Goal: Task Accomplishment & Management: Manage account settings

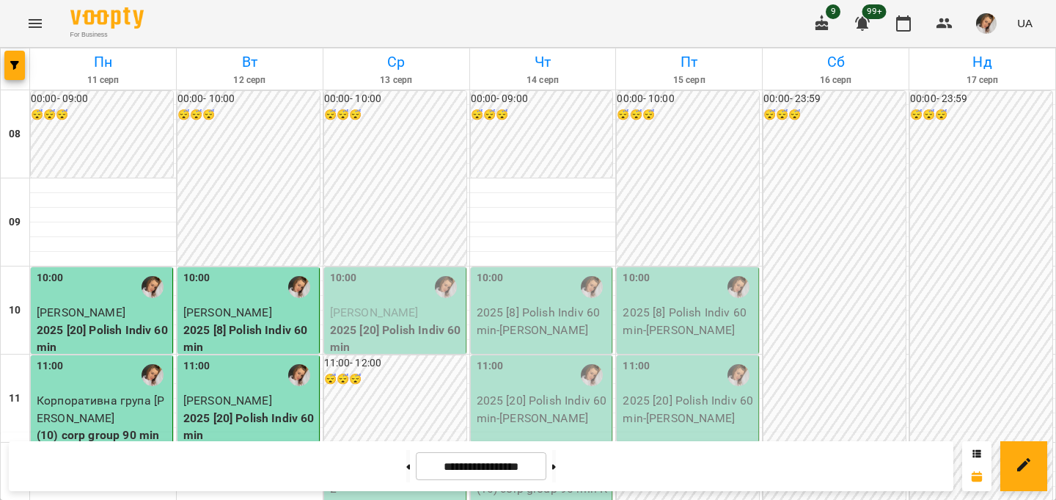
scroll to position [219, 0]
click at [395, 480] on p "2" at bounding box center [396, 489] width 133 height 18
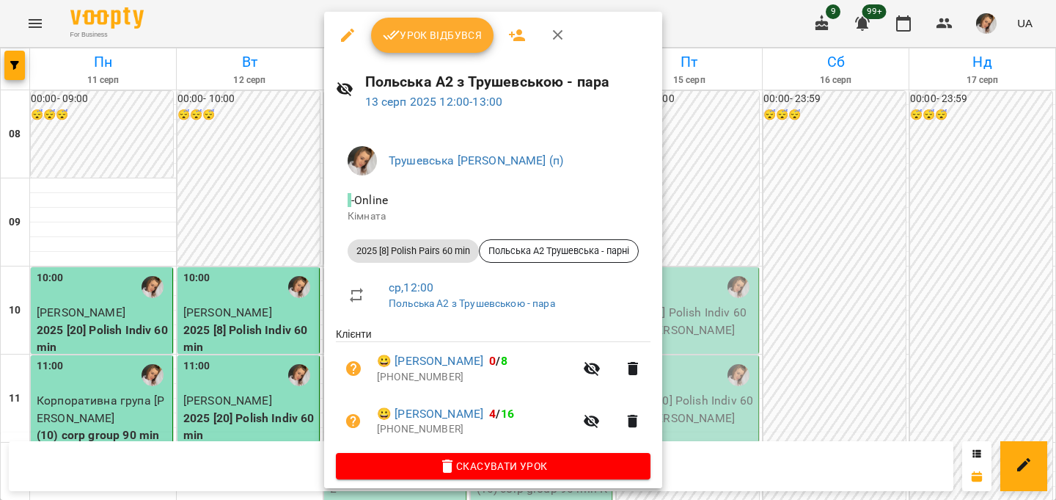
click at [205, 335] on div at bounding box center [528, 250] width 1056 height 500
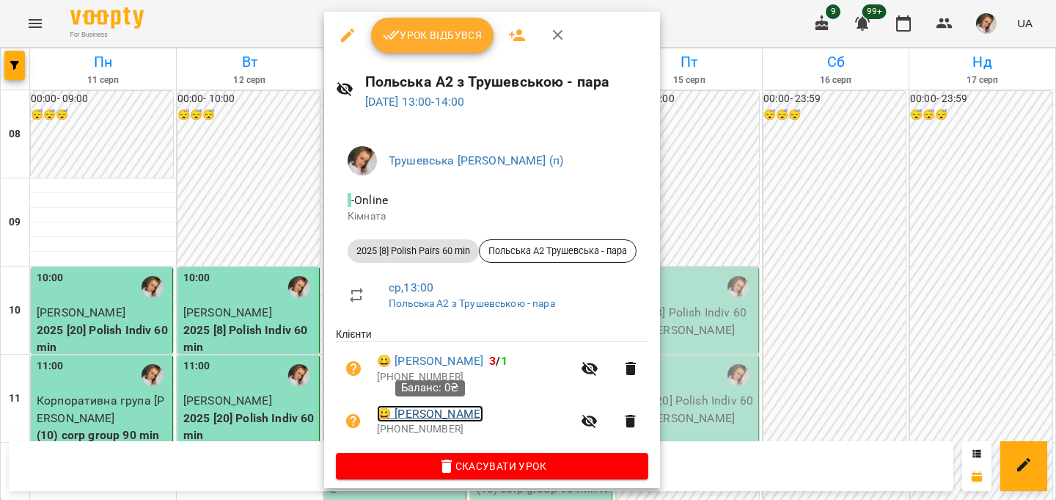
click at [431, 414] on link "😀 [PERSON_NAME]" at bounding box center [430, 414] width 106 height 18
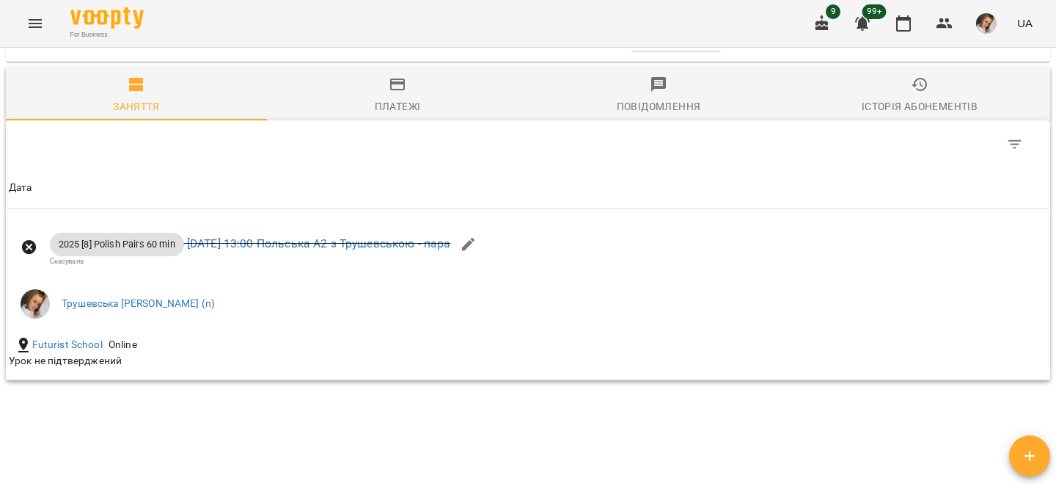
scroll to position [1056, 0]
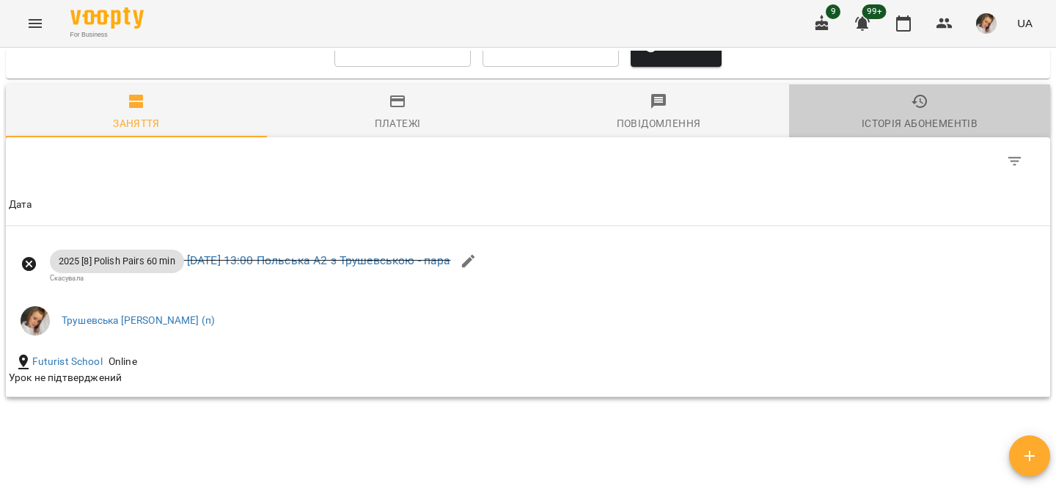
click at [908, 128] on div "Історія абонементів" at bounding box center [920, 123] width 116 height 18
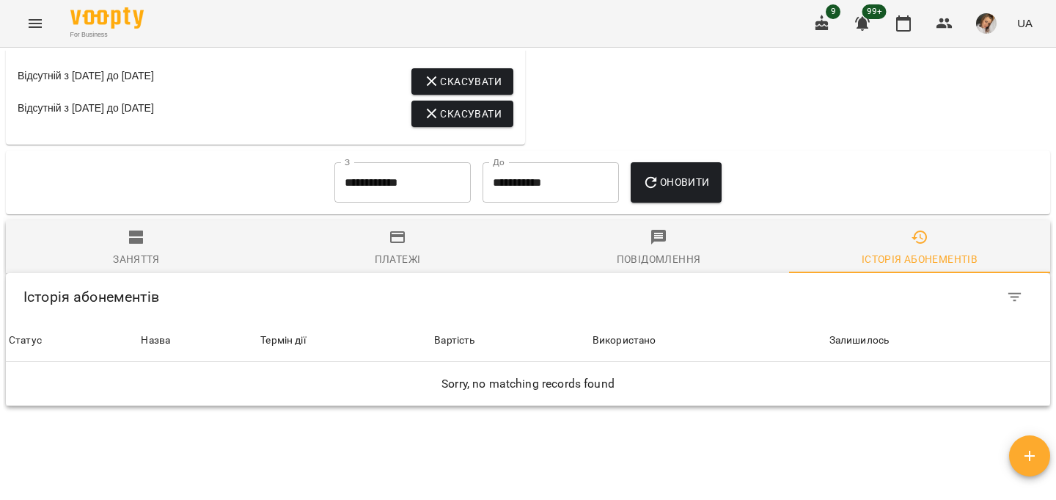
scroll to position [1018, 0]
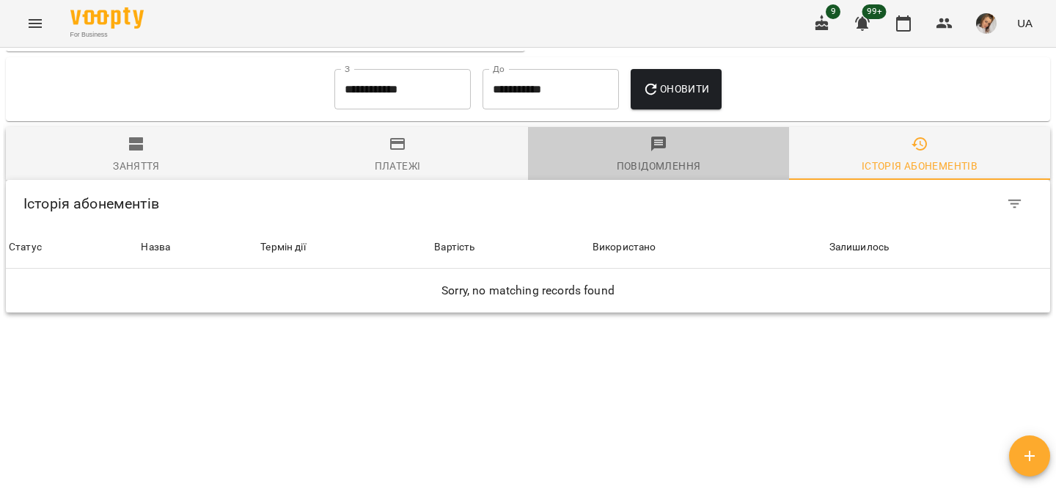
click at [654, 150] on icon "button" at bounding box center [659, 144] width 18 height 18
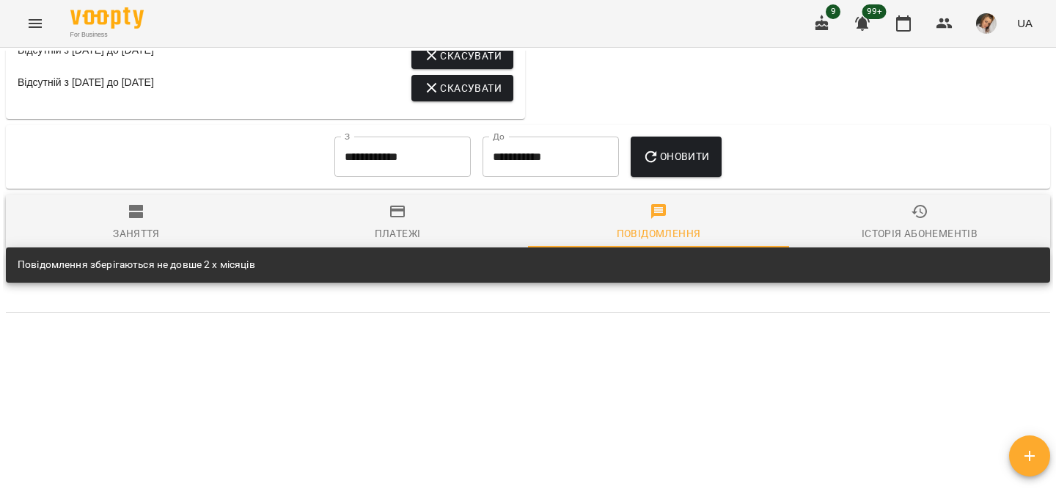
scroll to position [951, 0]
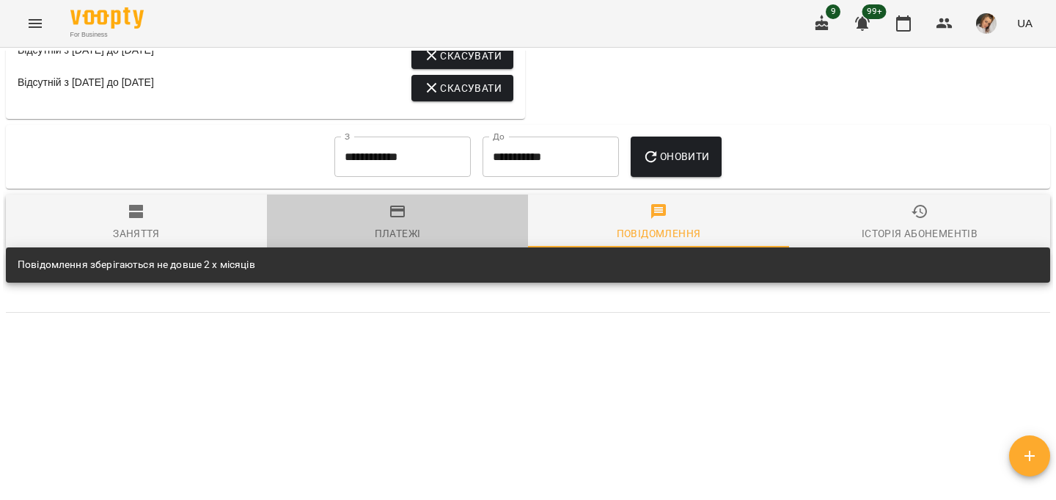
click at [412, 211] on span "Платежі" at bounding box center [398, 222] width 244 height 40
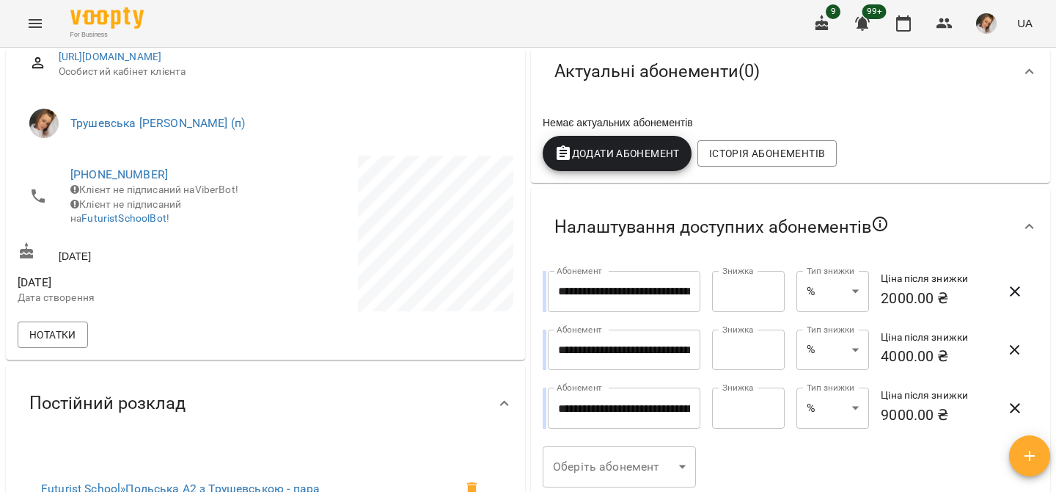
scroll to position [227, 0]
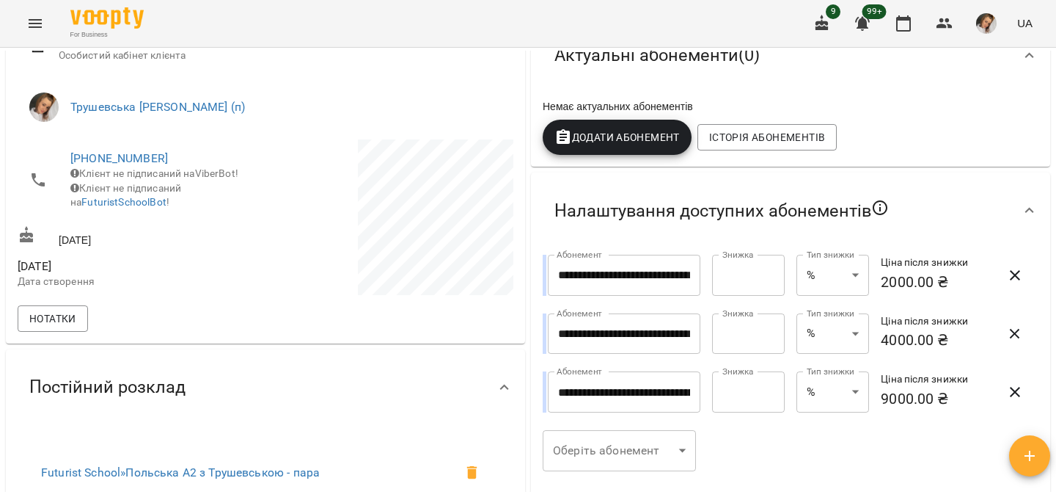
click at [732, 153] on div "Історія абонементів" at bounding box center [767, 137] width 145 height 32
click at [732, 148] on button "Історія абонементів" at bounding box center [767, 137] width 139 height 26
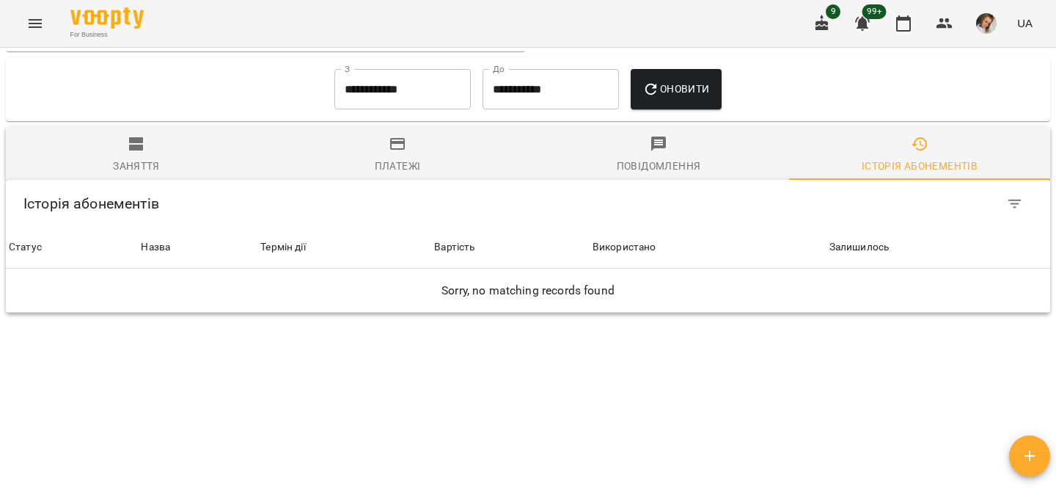
scroll to position [1018, 0]
click at [1015, 195] on icon "Filter Table" at bounding box center [1016, 204] width 18 height 18
click at [959, 195] on p "FILTERS" at bounding box center [949, 190] width 38 height 15
click at [953, 183] on div "FILTERS RESET" at bounding box center [976, 191] width 102 height 24
click at [1020, 186] on span "RESET" at bounding box center [1003, 190] width 35 height 15
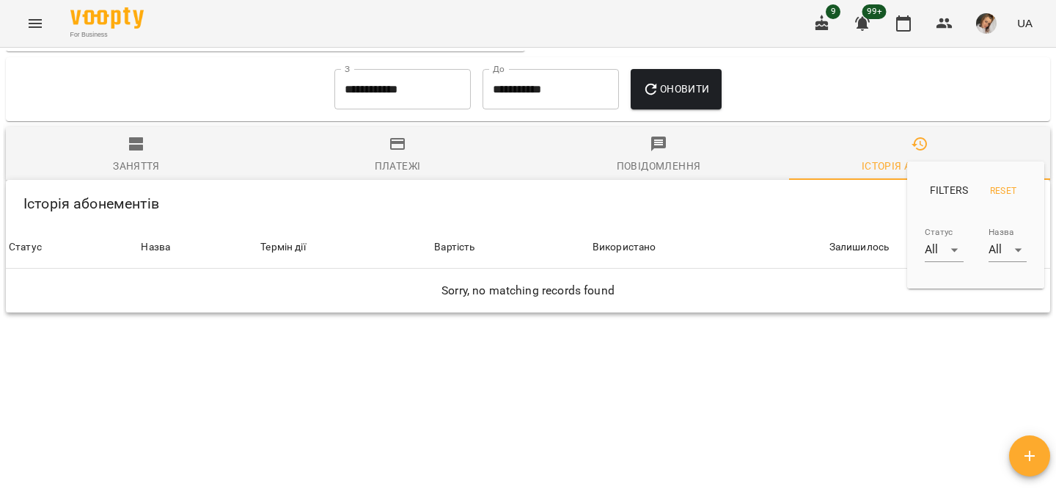
click at [946, 184] on p "FILTERS" at bounding box center [949, 190] width 38 height 15
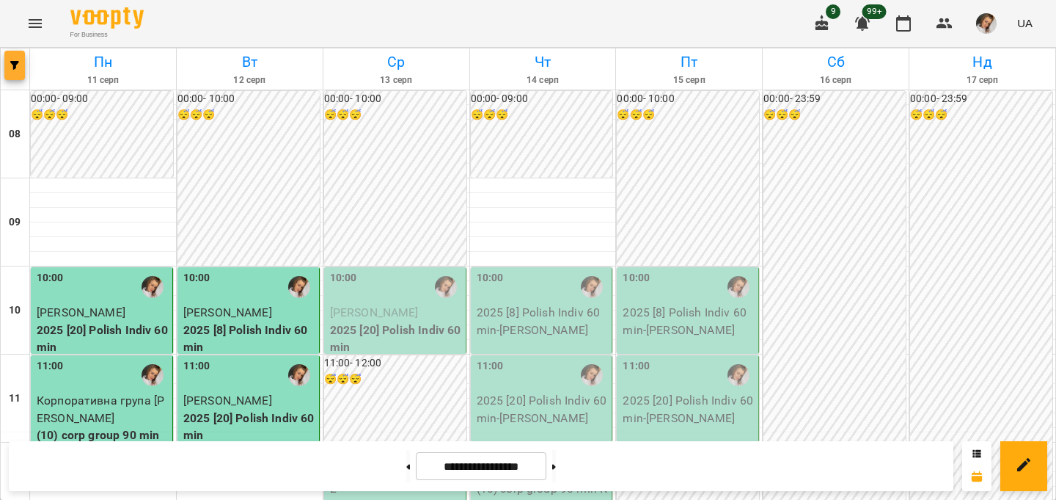
click at [4, 64] on span "button" at bounding box center [14, 65] width 21 height 9
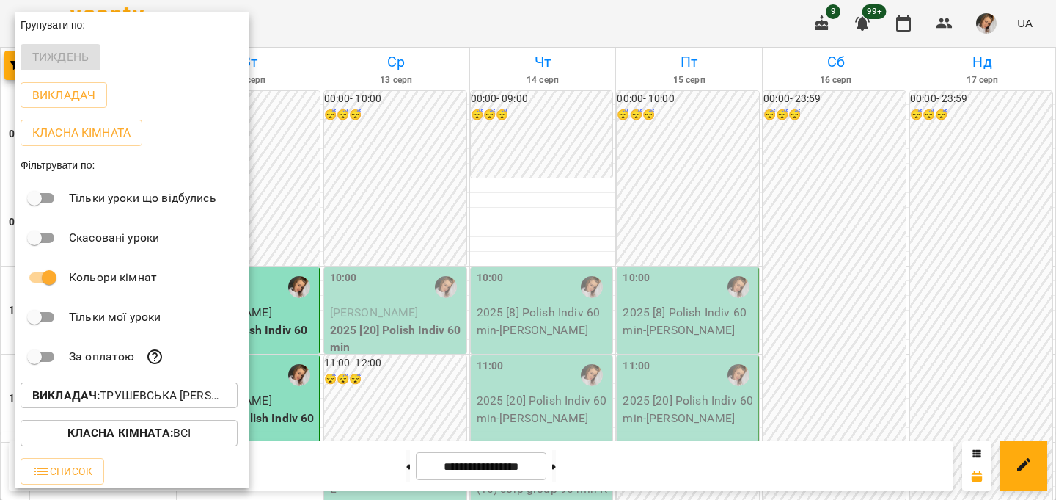
click at [99, 394] on b "Викладач :" at bounding box center [65, 395] width 67 height 14
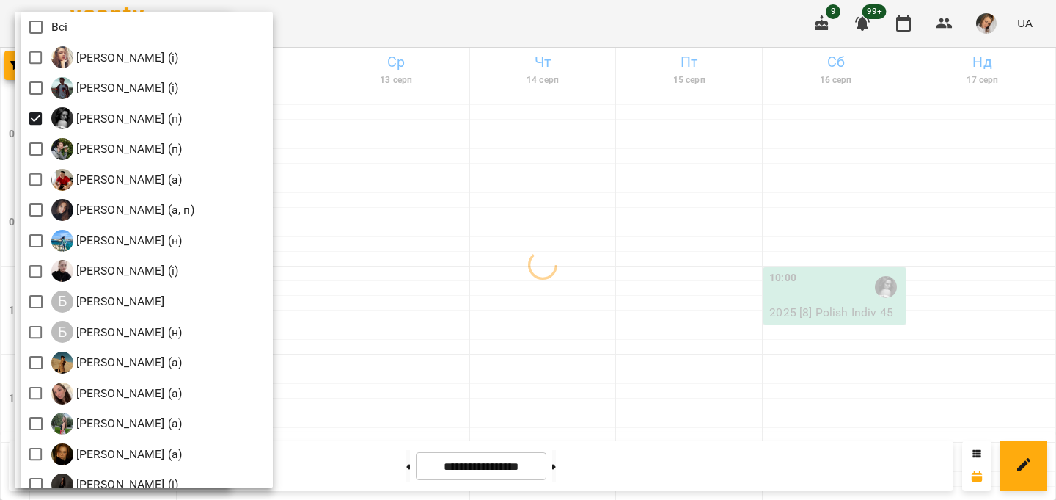
click at [796, 357] on div at bounding box center [528, 250] width 1056 height 500
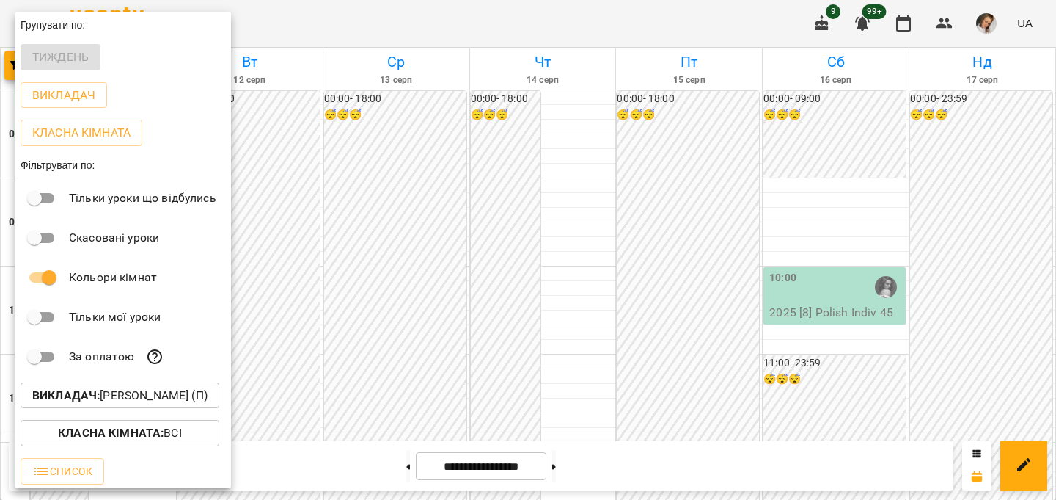
click at [627, 299] on div at bounding box center [528, 250] width 1056 height 500
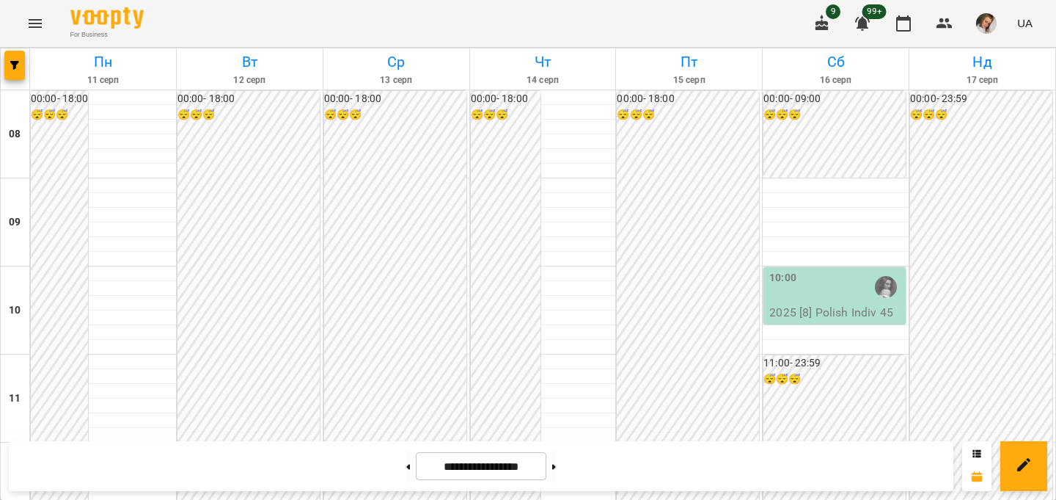
scroll to position [134, 0]
